Goal: Information Seeking & Learning: Find specific fact

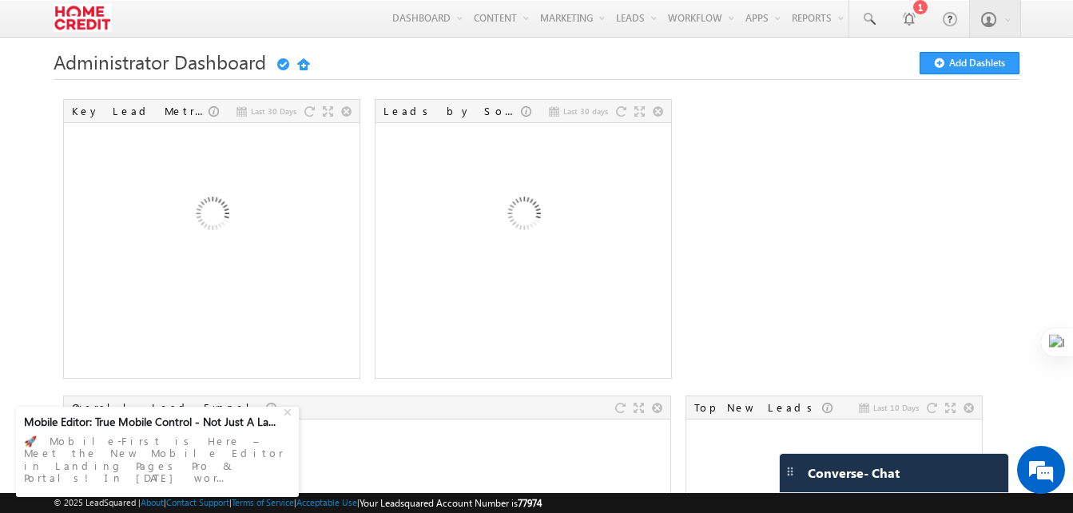
click at [575, 221] on img at bounding box center [523, 216] width 172 height 172
click at [918, 18] on link "1" at bounding box center [909, 18] width 40 height 37
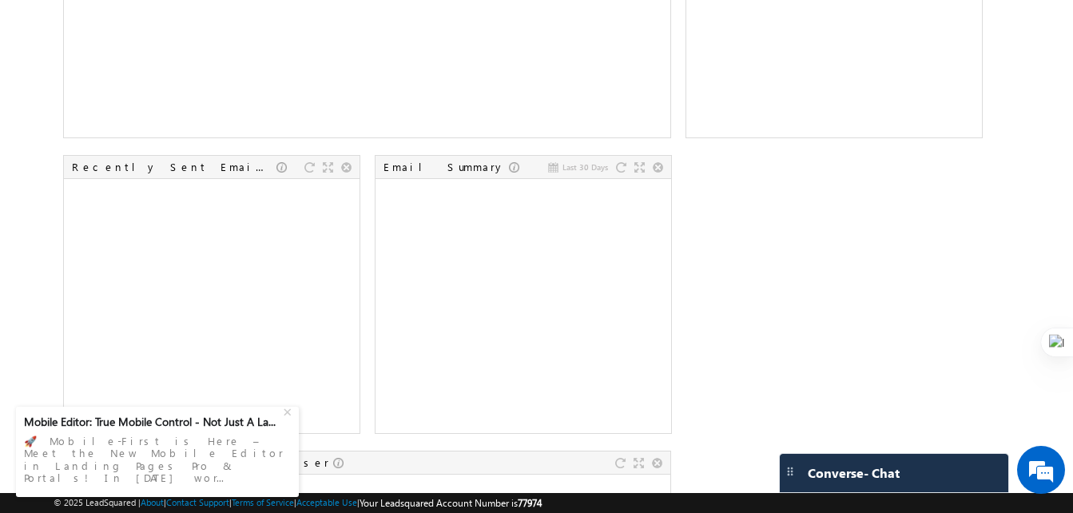
scroll to position [1103, 0]
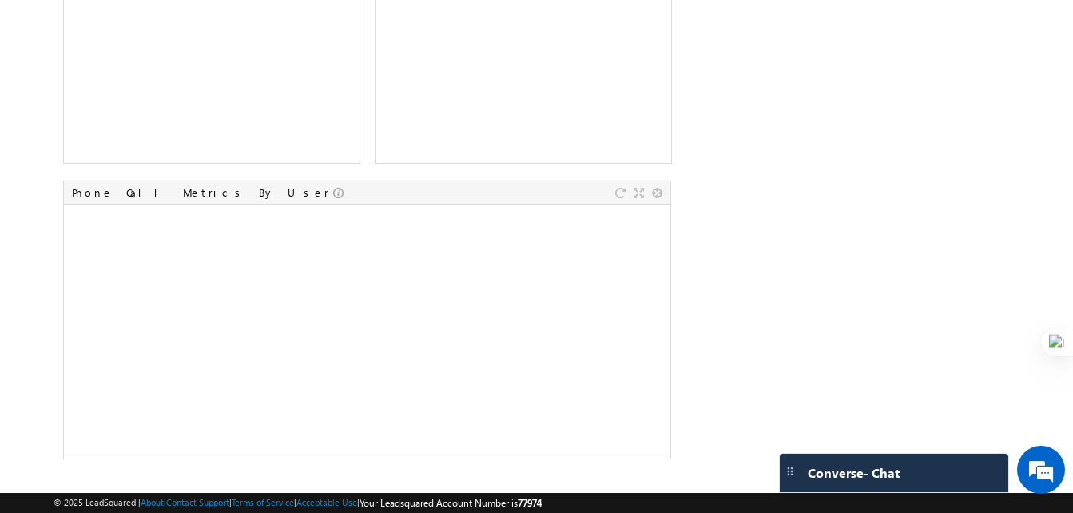
drag, startPoint x: 1072, startPoint y: 409, endPoint x: 1056, endPoint y: 207, distance: 202.8
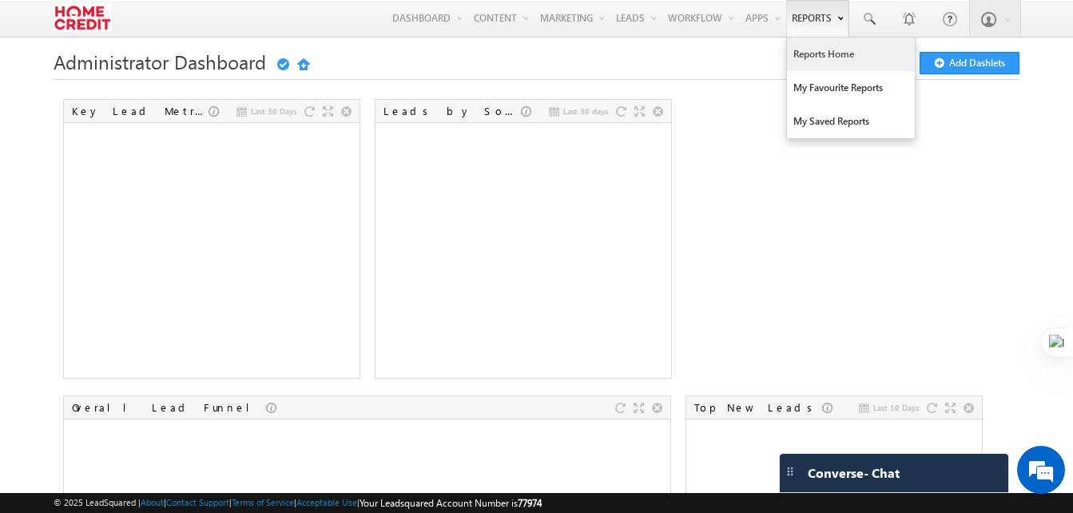
click at [855, 62] on link "Reports Home" at bounding box center [851, 55] width 128 height 34
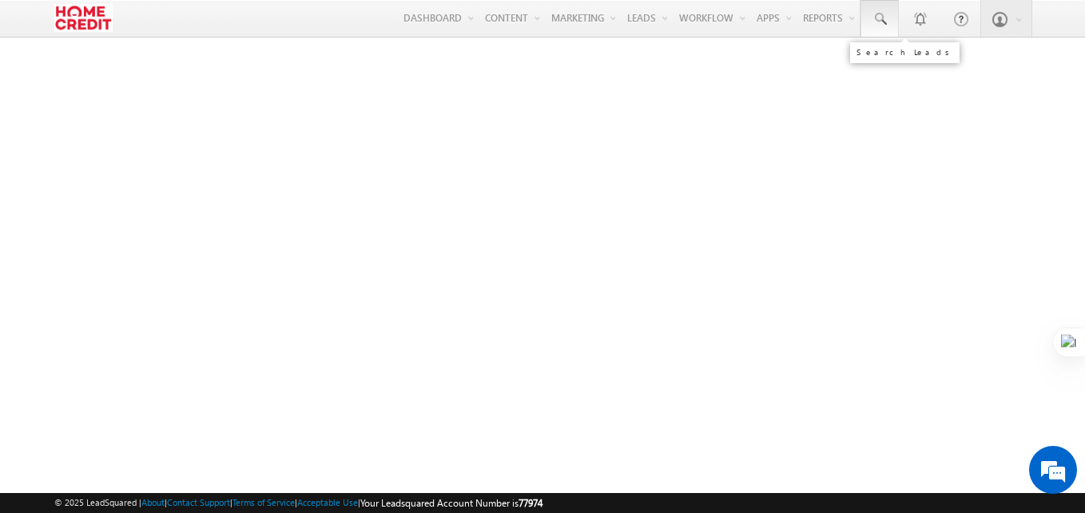
click at [882, 14] on span at bounding box center [880, 19] width 16 height 16
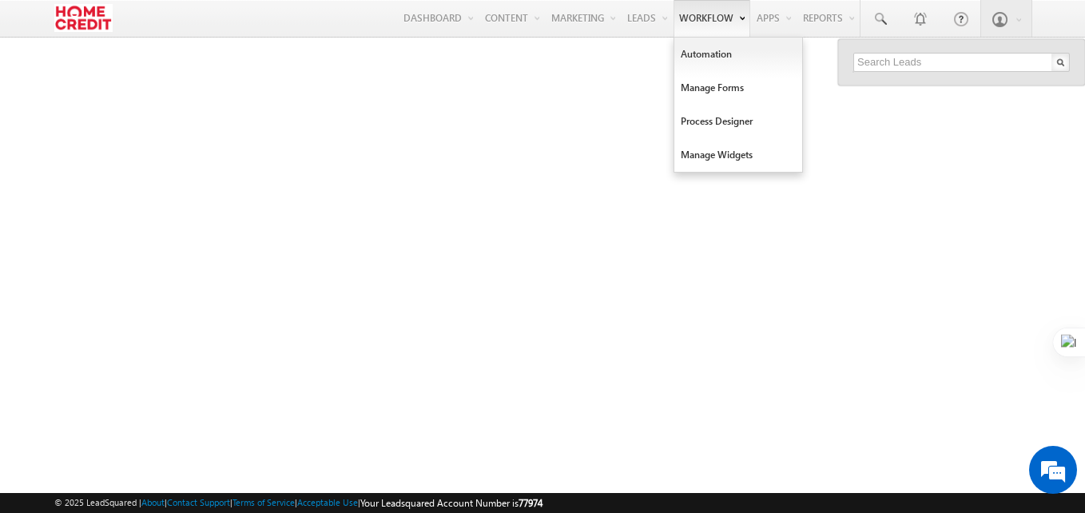
click at [681, 32] on link "Workflow" at bounding box center [712, 18] width 77 height 37
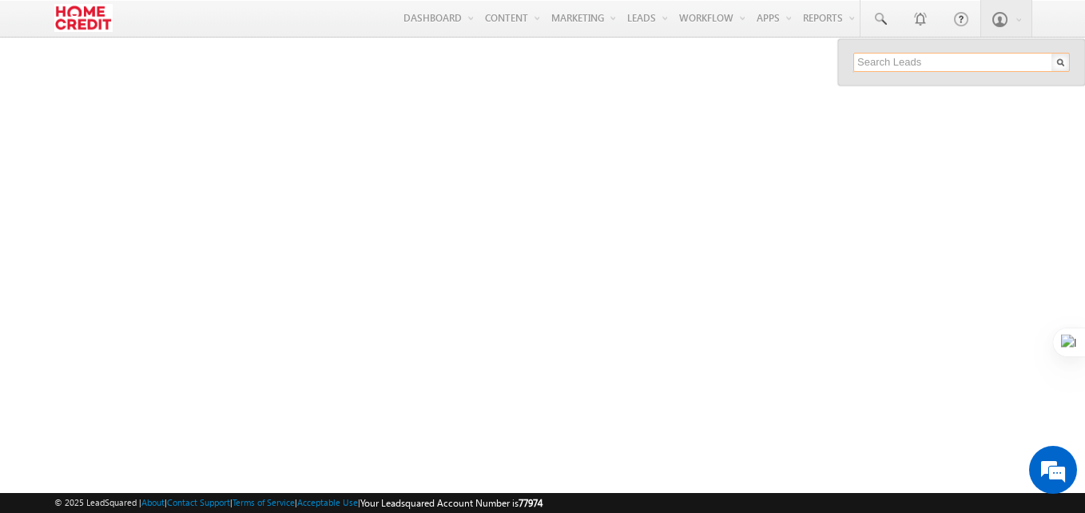
click at [904, 62] on input "text" at bounding box center [962, 62] width 217 height 19
paste input "9015285816"
type input "9015285816"
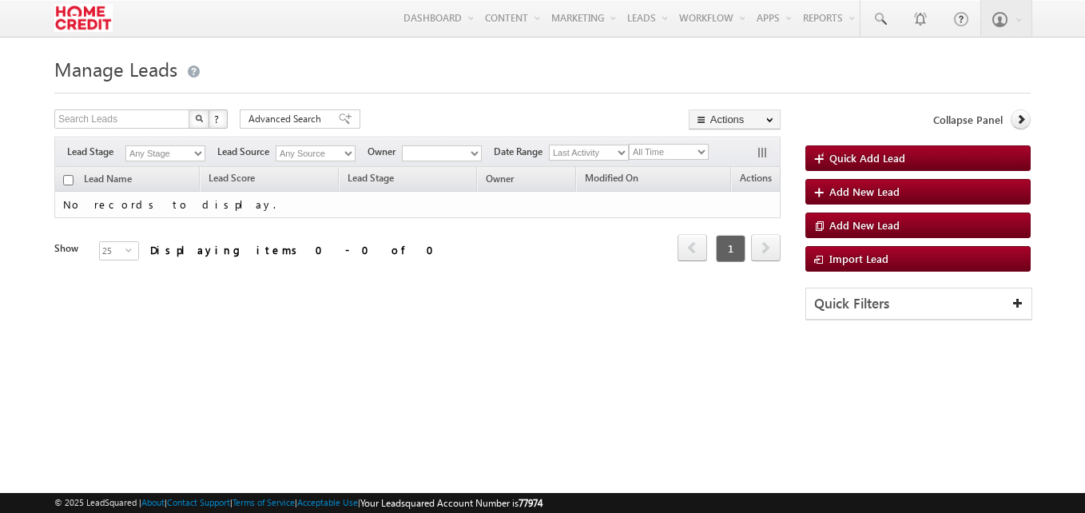
type input "9015285816"
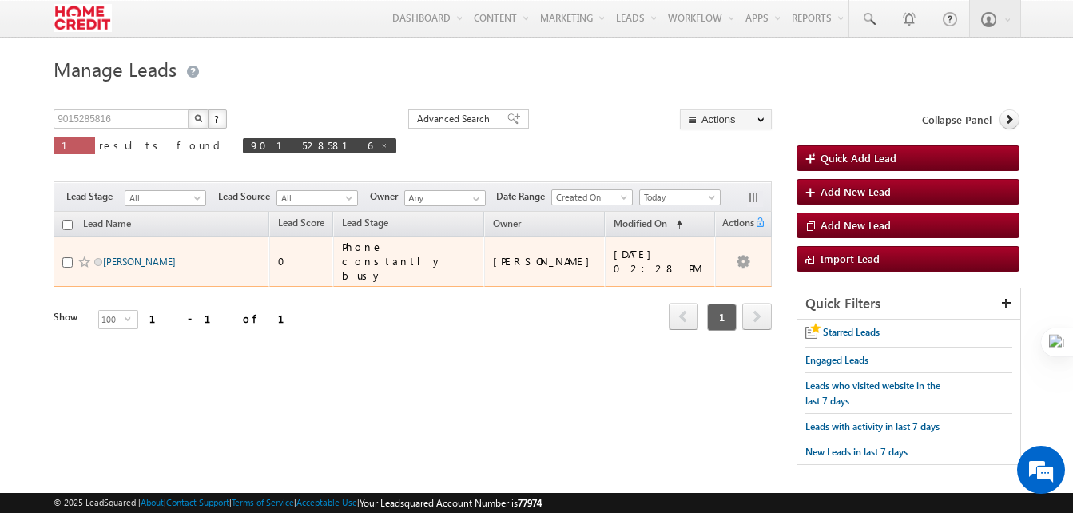
click at [133, 256] on link "Chhotey khan" at bounding box center [139, 262] width 73 height 12
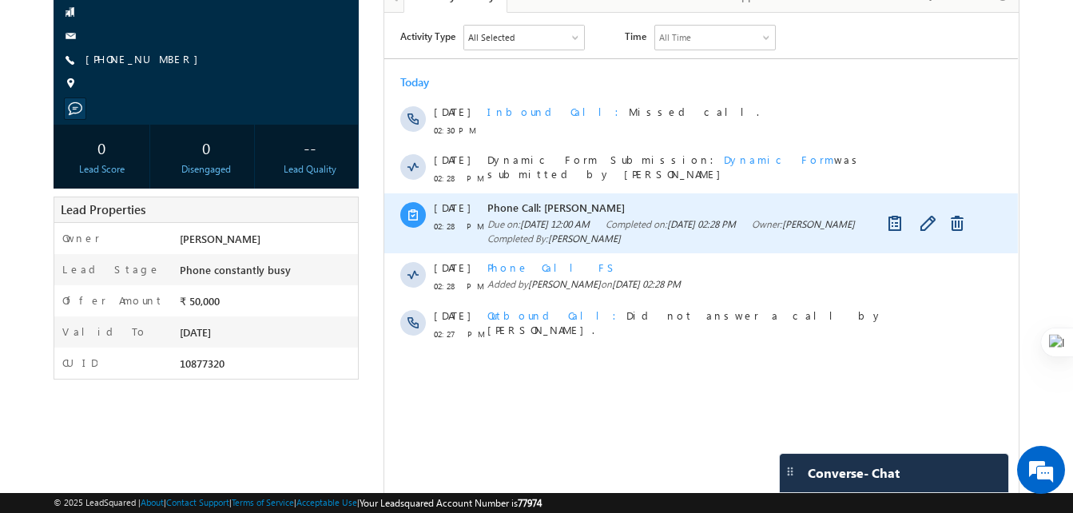
click at [590, 218] on span "19 Aug 2025 12:00 AM" at bounding box center [555, 223] width 70 height 12
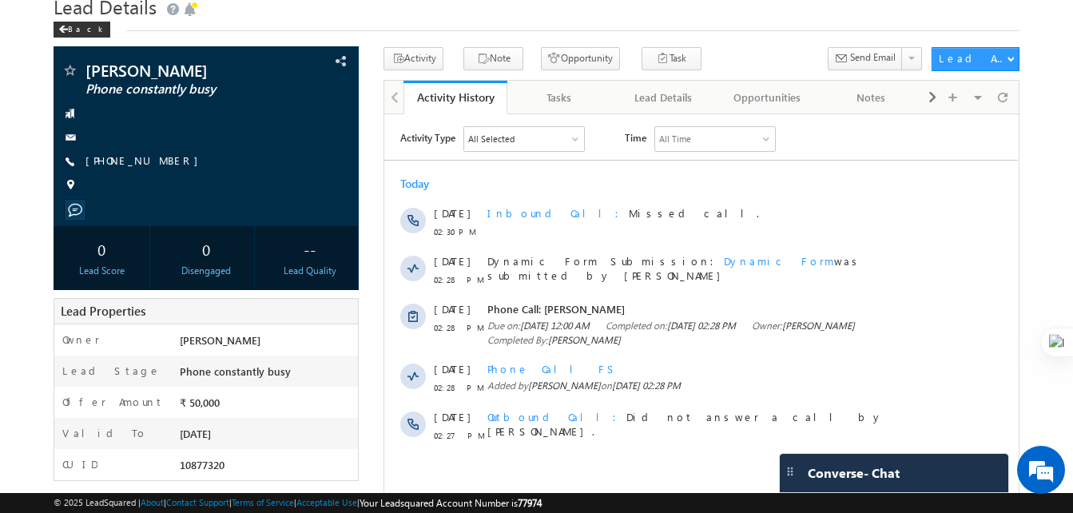
scroll to position [68, 0]
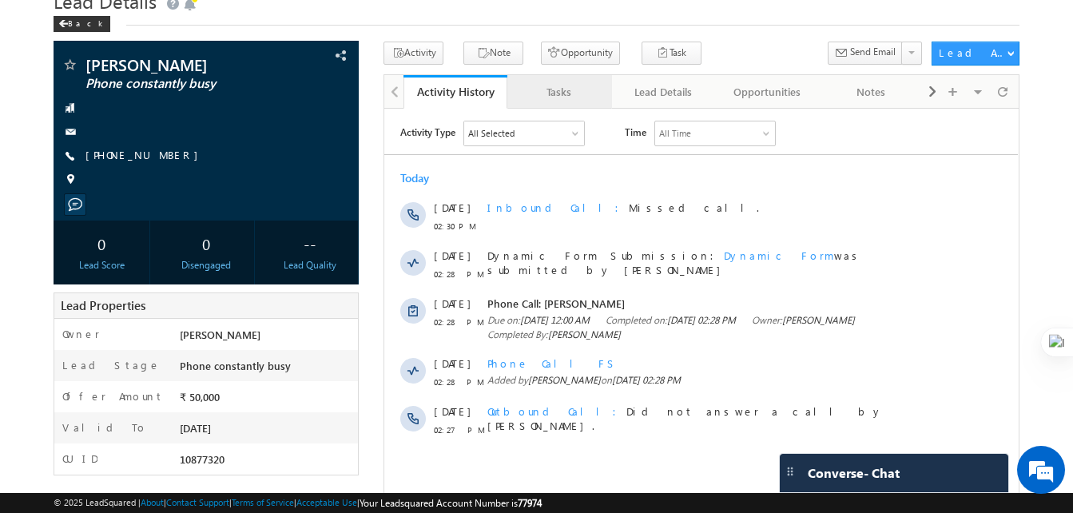
click at [532, 99] on div "Tasks" at bounding box center [558, 91] width 77 height 19
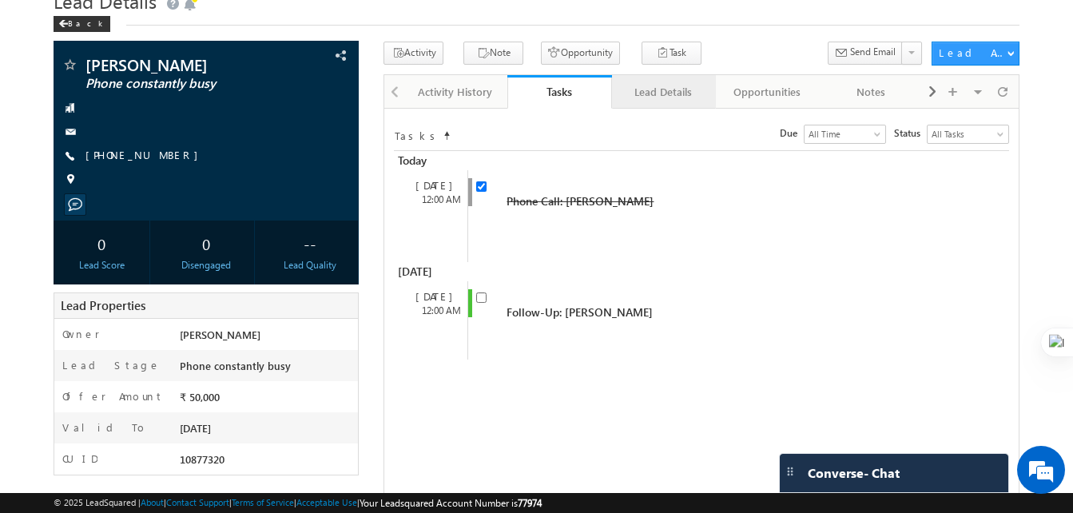
click at [651, 80] on link "Lead Details" at bounding box center [664, 92] width 104 height 34
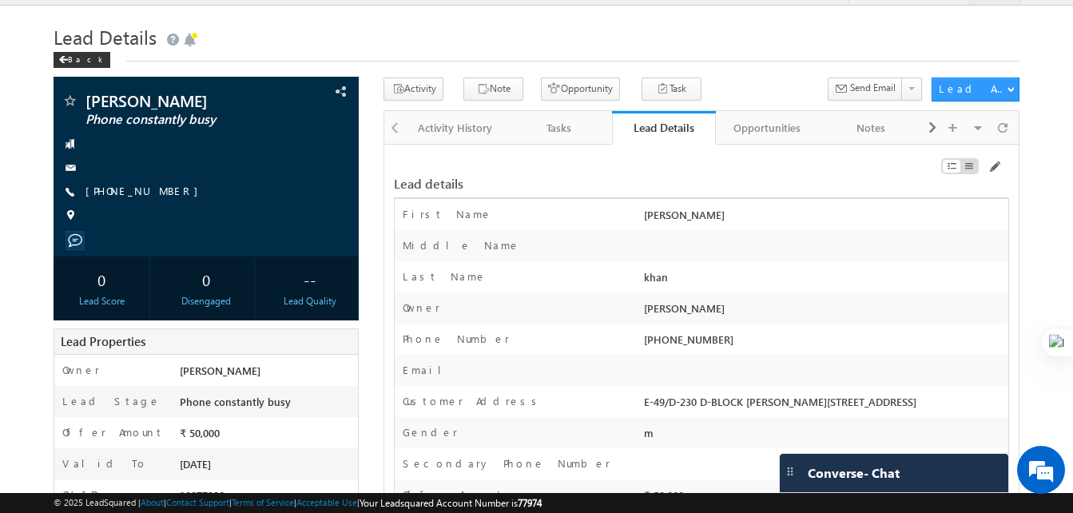
scroll to position [0, 0]
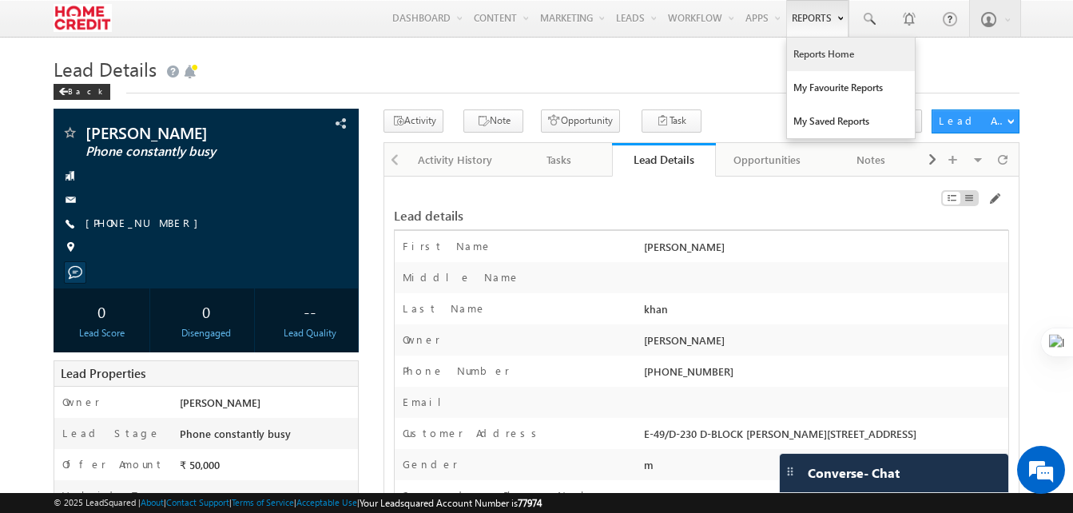
click at [819, 50] on link "Reports Home" at bounding box center [851, 55] width 128 height 34
